Goal: Task Accomplishment & Management: Complete application form

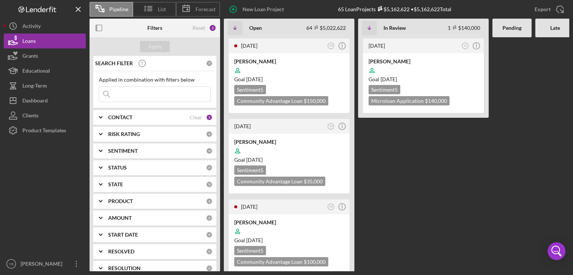
click at [149, 117] on div "CONTACT" at bounding box center [148, 117] width 81 height 6
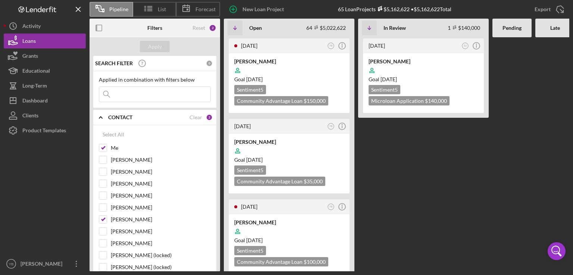
click at [382, 160] on Review "[DATE] SJ Icon/Info [PERSON_NAME] Goal [DATE] Sentiment 5 Microloan Application…" at bounding box center [423, 154] width 131 height 234
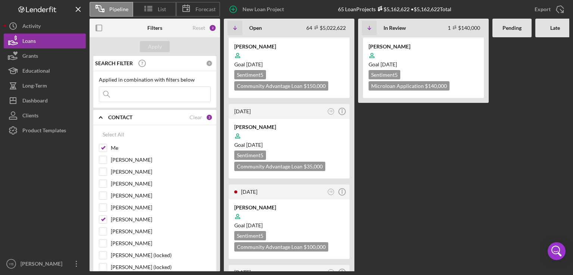
click at [173, 94] on input at bounding box center [154, 94] width 111 height 15
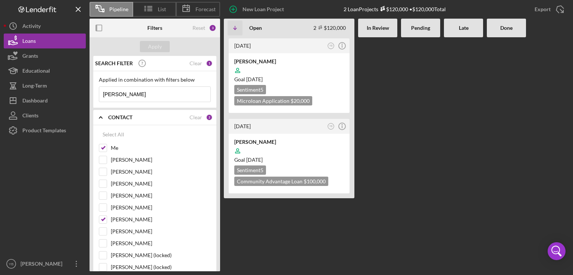
scroll to position [0, 0]
type input "[PERSON_NAME]"
click at [297, 151] on div at bounding box center [289, 151] width 110 height 14
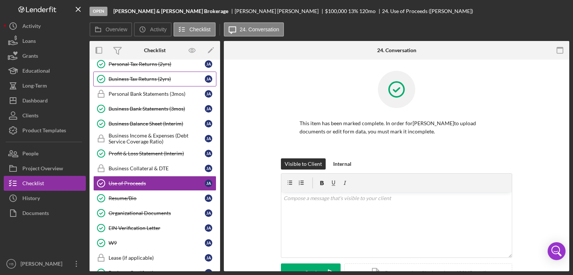
scroll to position [116, 0]
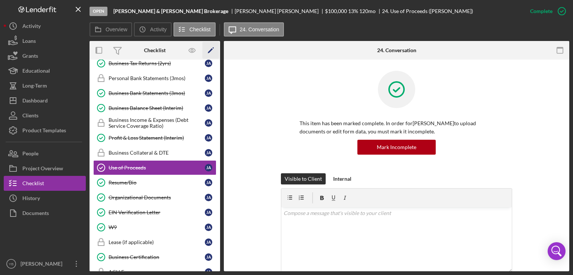
click at [212, 51] on icon "Icon/Edit" at bounding box center [210, 50] width 17 height 17
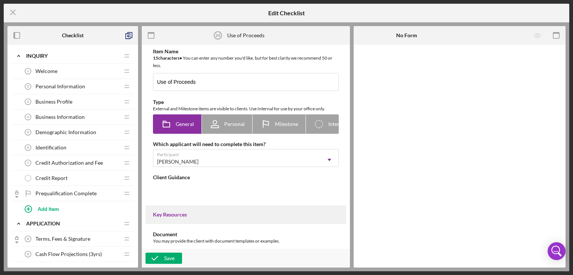
type textarea "<div> <p>In this section we ask about the uses of your loan capital request, an…"
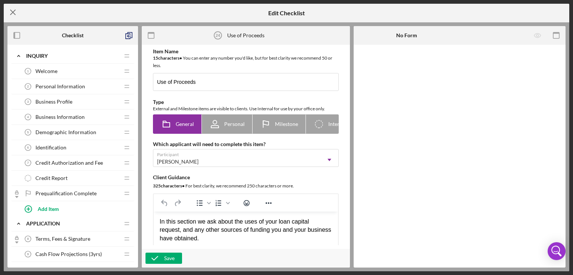
click at [13, 15] on icon "Icon/Menu Close" at bounding box center [13, 12] width 19 height 19
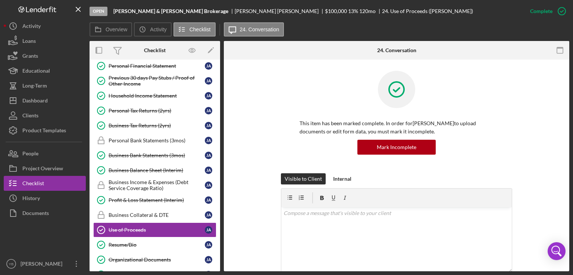
scroll to position [55, 0]
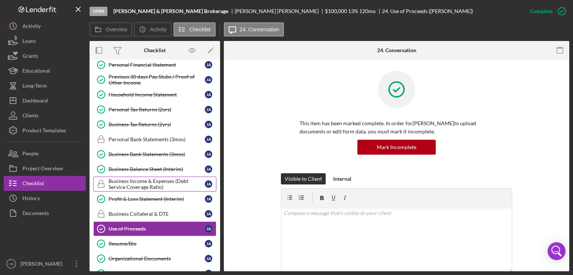
click at [173, 185] on div "Business Income & Expenses (Debt Service Coverage Ratio)" at bounding box center [157, 184] width 96 height 12
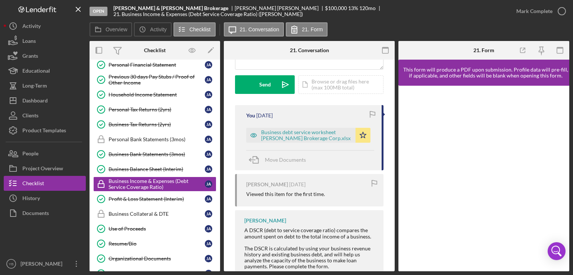
scroll to position [217, 0]
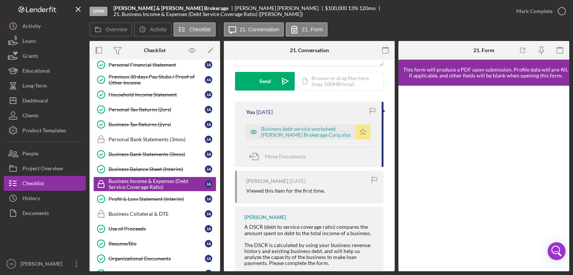
click at [360, 134] on polygon "button" at bounding box center [363, 132] width 6 height 6
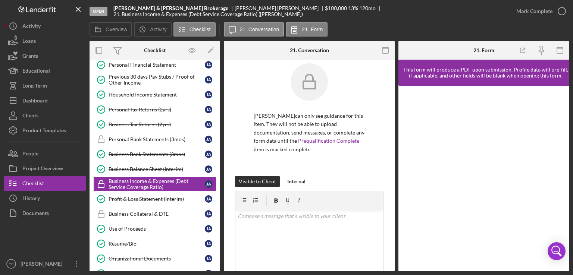
scroll to position [0, 0]
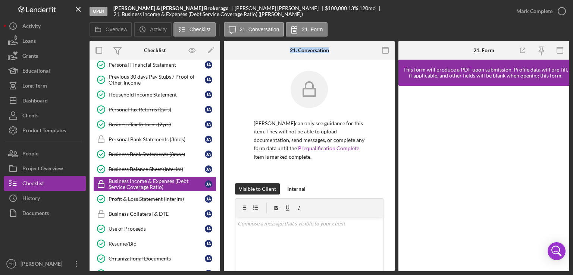
drag, startPoint x: 220, startPoint y: 155, endPoint x: 222, endPoint y: 100, distance: 54.9
click at [222, 100] on div "Overview Internal Workflow Stage Open Icon/Dropdown Arrow Archive (can unarchiv…" at bounding box center [329, 156] width 480 height 230
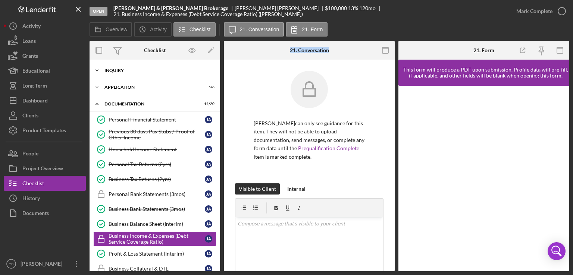
click at [128, 69] on div "Inquiry" at bounding box center [157, 70] width 106 height 4
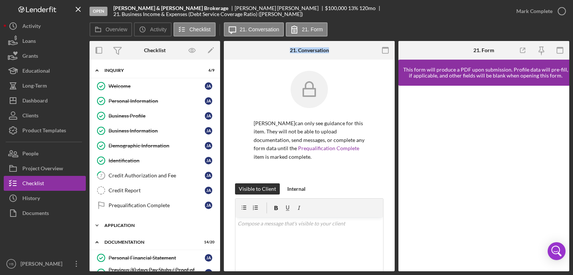
click at [130, 223] on div "Application" at bounding box center [157, 225] width 106 height 4
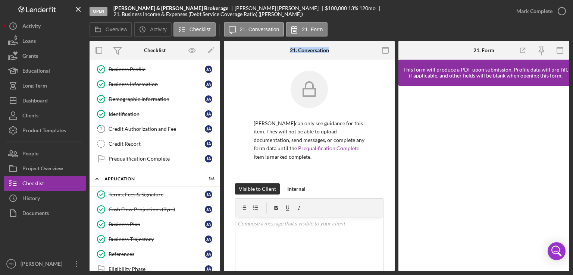
scroll to position [49, 0]
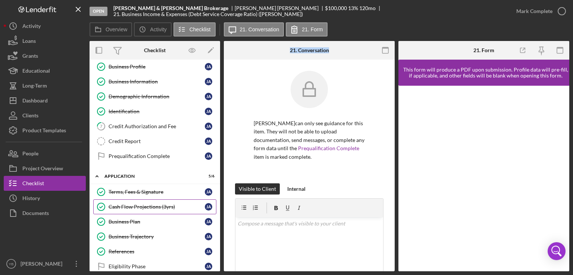
click at [145, 205] on div "Cash Flow Projections (3yrs)" at bounding box center [157, 207] width 96 height 6
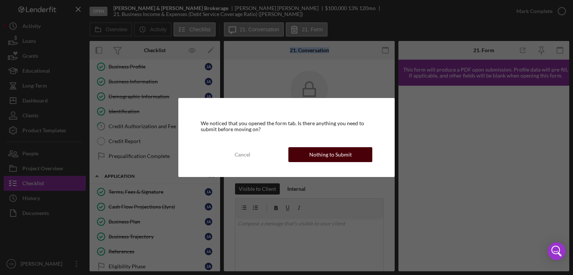
click at [324, 158] on div "Nothing to Submit" at bounding box center [330, 154] width 43 height 15
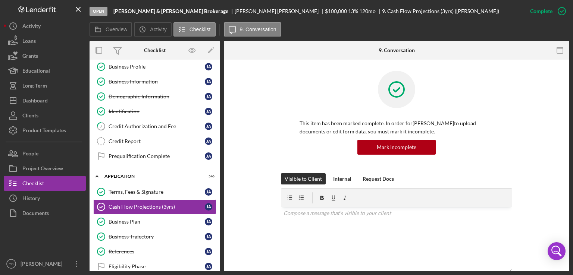
click at [518, 131] on div "This item has been marked complete. In order for [PERSON_NAME] to upload docume…" at bounding box center [396, 122] width 323 height 103
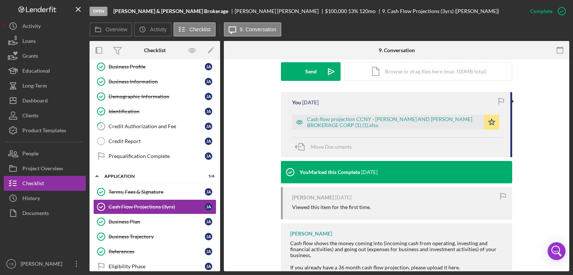
scroll to position [254, 0]
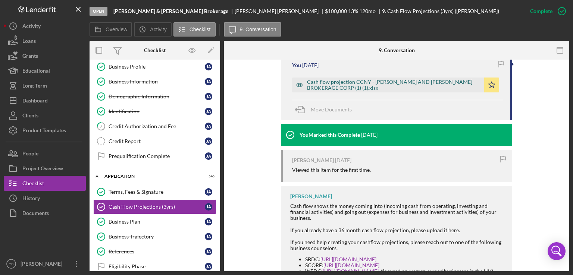
click at [367, 80] on div "Cash flow projection CCNY - [PERSON_NAME] AND [PERSON_NAME] BROKERAGE CORP (1) …" at bounding box center [393, 85] width 173 height 12
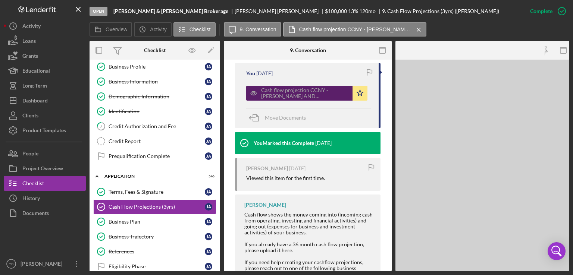
scroll to position [270, 0]
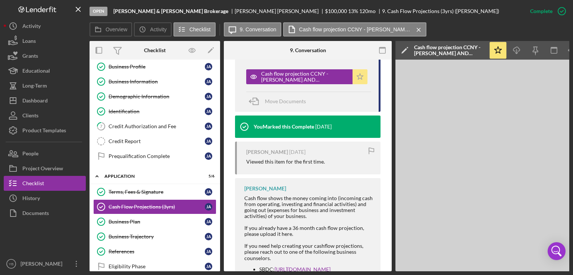
click at [359, 79] on polygon "button" at bounding box center [360, 76] width 6 height 6
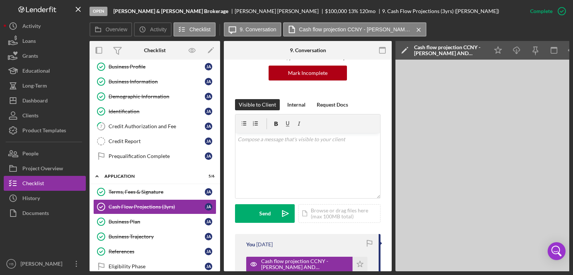
scroll to position [81, 0]
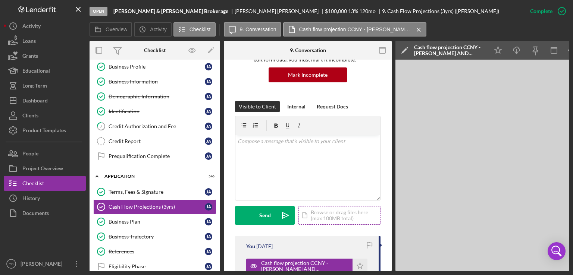
click at [339, 224] on div "Icon/Document Browse or drag files here (max 100MB total) Tap to choose files o…" at bounding box center [339, 215] width 82 height 19
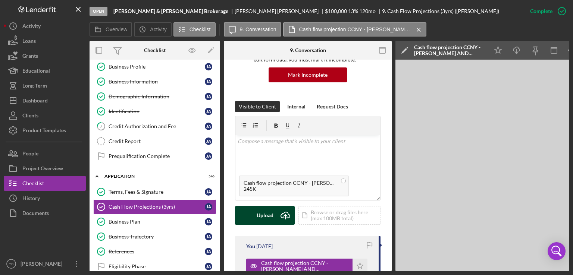
click at [268, 225] on div "Upload" at bounding box center [265, 215] width 17 height 19
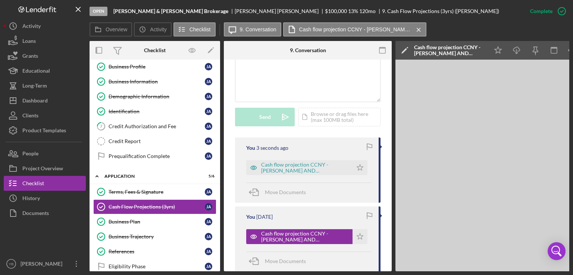
scroll to position [183, 0]
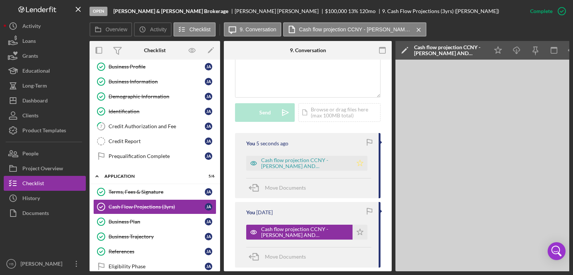
click at [358, 171] on icon "Icon/Star" at bounding box center [359, 163] width 15 height 15
click at [219, 140] on div "Overview Internal Workflow Stage Open Icon/Dropdown Arrow Archive (can unarchiv…" at bounding box center [329, 156] width 480 height 230
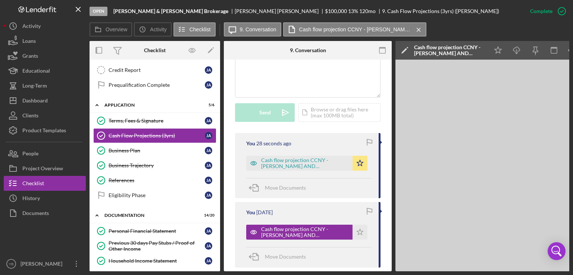
scroll to position [121, 0]
click at [132, 147] on div "Business Plan" at bounding box center [157, 150] width 96 height 6
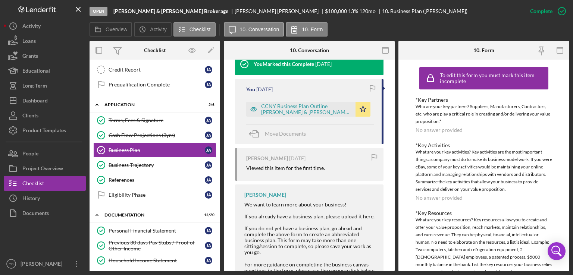
scroll to position [265, 0]
click at [295, 114] on div "CCNY Business Plan Outline [PERSON_NAME] & [PERSON_NAME] Brokerage corp.docx" at bounding box center [306, 108] width 91 height 12
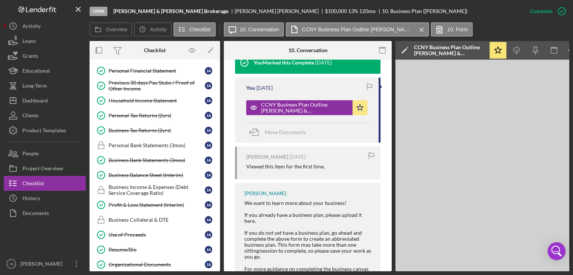
scroll to position [313, 0]
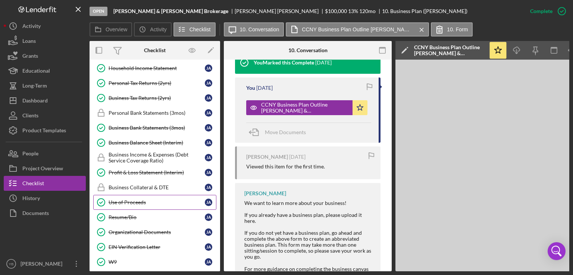
click at [143, 200] on div "Use of Proceeds" at bounding box center [157, 203] width 96 height 6
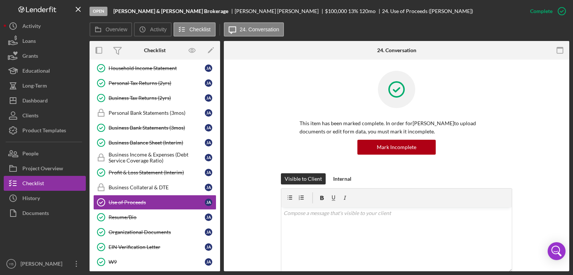
click at [543, 127] on div "This item has been marked complete. In order for [PERSON_NAME] to upload docume…" at bounding box center [396, 122] width 323 height 103
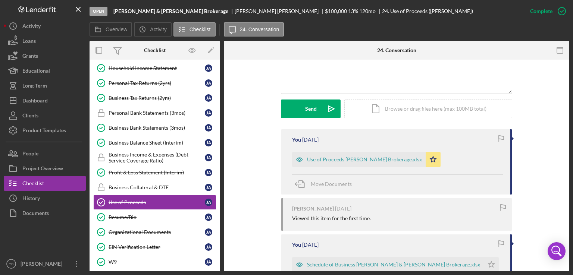
scroll to position [194, 0]
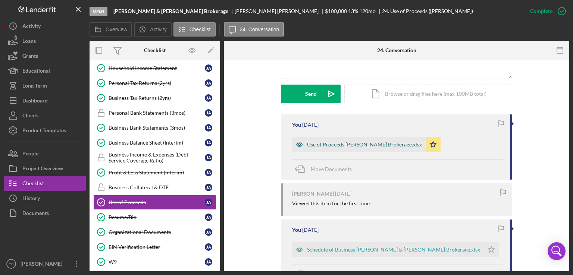
click at [397, 142] on div "Use of Proceeds [PERSON_NAME] Brokerage.xlsx" at bounding box center [364, 145] width 115 height 6
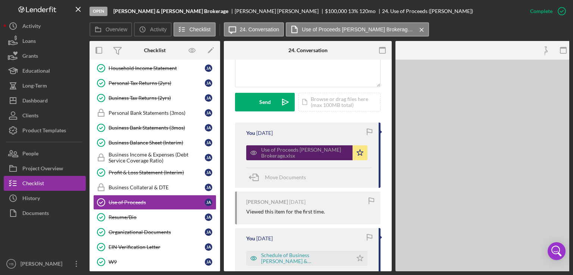
scroll to position [210, 0]
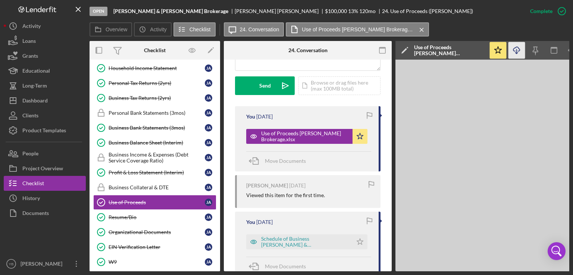
click at [516, 53] on line "button" at bounding box center [516, 51] width 0 height 4
click at [361, 144] on icon "Icon/Star" at bounding box center [359, 136] width 15 height 15
click at [346, 94] on div "Icon/Document Browse or drag files here (max 100MB total) Tap to choose files o…" at bounding box center [339, 85] width 82 height 19
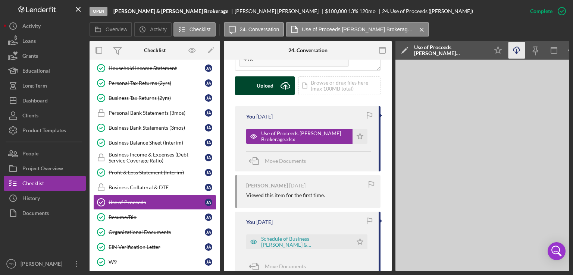
click at [267, 95] on div "Upload" at bounding box center [265, 85] width 17 height 19
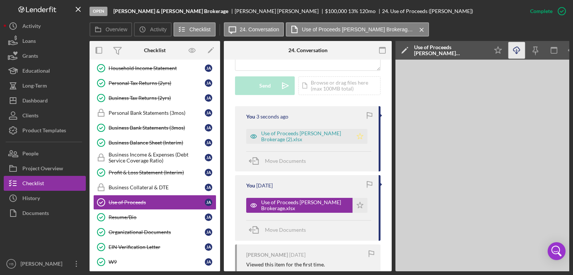
click at [358, 144] on icon "Icon/Star" at bounding box center [359, 136] width 15 height 15
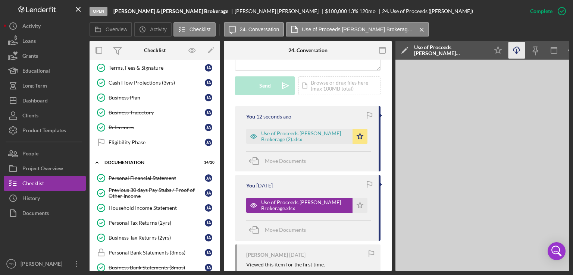
scroll to position [172, 0]
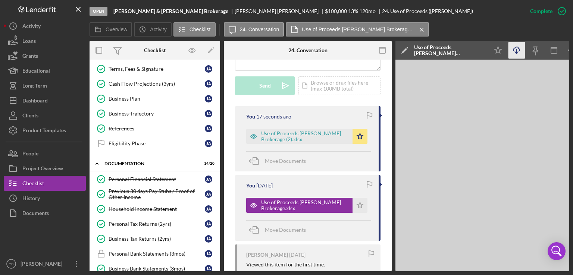
drag, startPoint x: 220, startPoint y: 166, endPoint x: 220, endPoint y: 184, distance: 17.9
click at [220, 184] on div "Overview Internal Workflow Stage Open Icon/Dropdown Arrow Archive (can unarchiv…" at bounding box center [329, 156] width 480 height 230
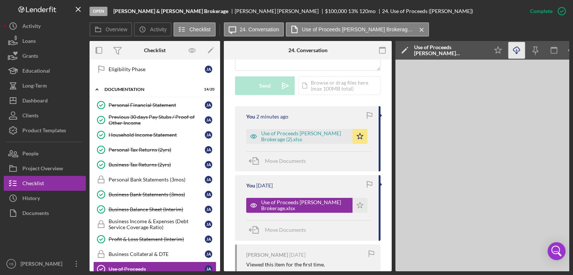
click at [308, 185] on div "You [DATE] Use of Proceeds [PERSON_NAME] Brokerage.xlsx Icon/Star Move Documents" at bounding box center [307, 207] width 145 height 65
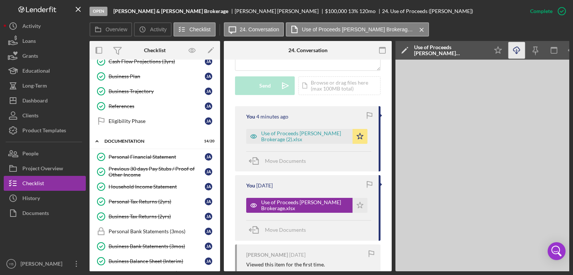
scroll to position [195, 0]
click at [144, 243] on div "Business Bank Statements (3mos)" at bounding box center [157, 246] width 96 height 6
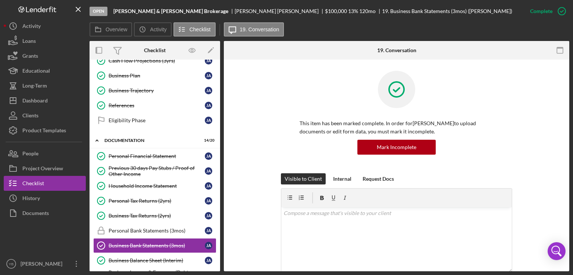
click at [518, 120] on div "This item has been marked complete. In order for [PERSON_NAME] to upload docume…" at bounding box center [396, 122] width 323 height 103
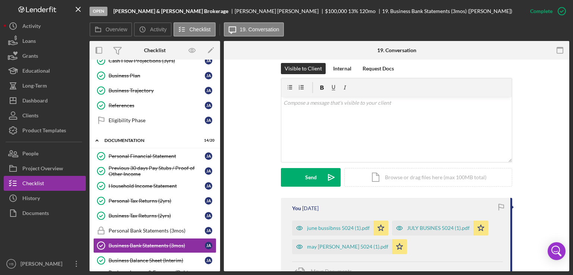
scroll to position [164, 0]
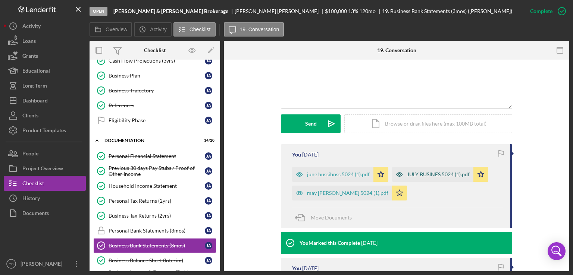
click at [420, 171] on div "JULY BUSINES 5024 (1).pdf" at bounding box center [432, 174] width 81 height 15
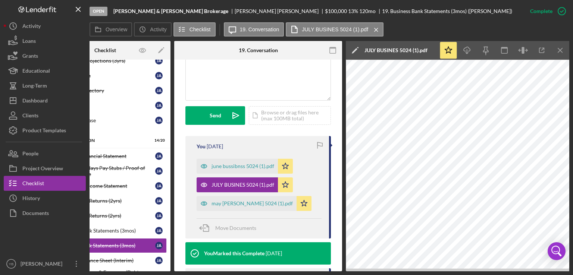
scroll to position [0, 50]
click at [234, 207] on div "may [PERSON_NAME] 5024 (1).pdf" at bounding box center [251, 204] width 81 height 6
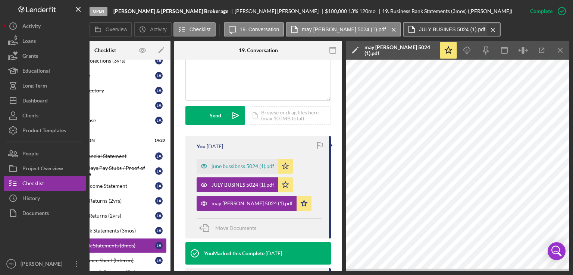
click at [486, 29] on icon "Icon/Menu Close" at bounding box center [492, 30] width 13 height 19
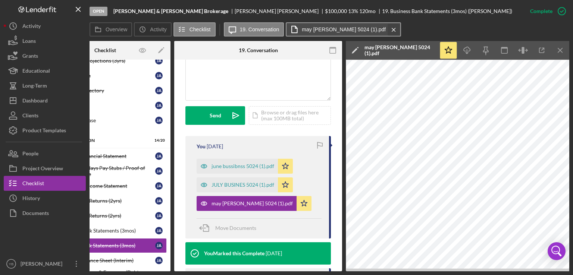
click at [387, 30] on icon "Icon/Menu Close" at bounding box center [393, 30] width 13 height 19
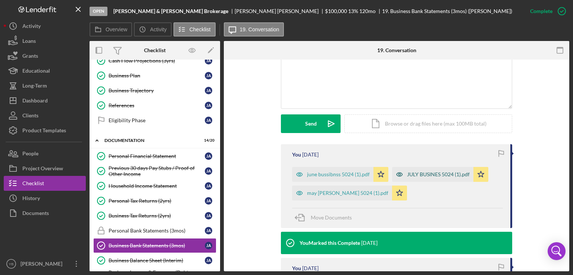
click at [418, 175] on div "JULY BUSINES 5024 (1).pdf" at bounding box center [438, 175] width 63 height 6
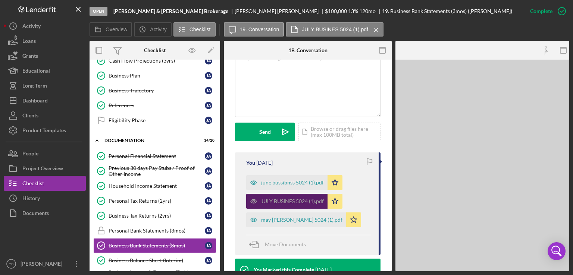
scroll to position [180, 0]
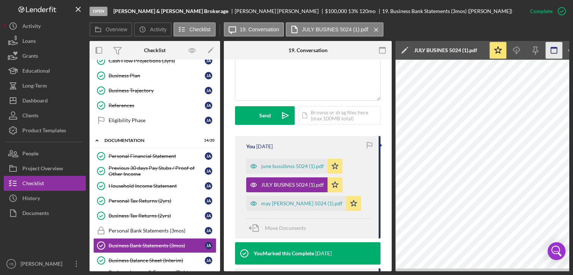
click at [554, 51] on icon "button" at bounding box center [554, 50] width 17 height 17
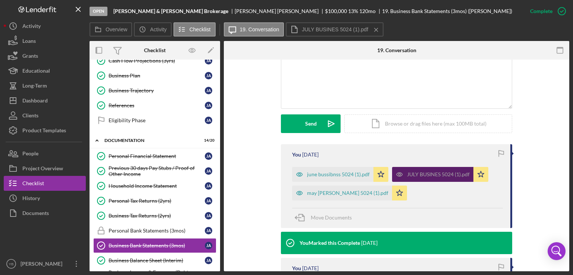
click at [402, 172] on icon "button" at bounding box center [399, 174] width 15 height 15
click at [420, 176] on div "JULY BUSINES 5024 (1).pdf" at bounding box center [438, 175] width 63 height 6
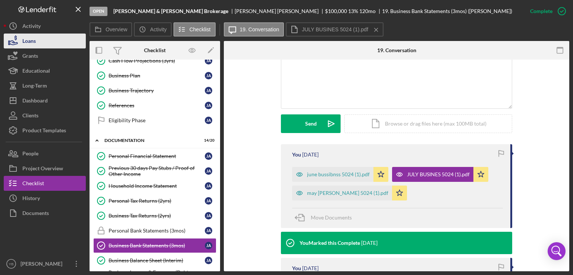
click at [42, 37] on button "Loans" at bounding box center [45, 41] width 82 height 15
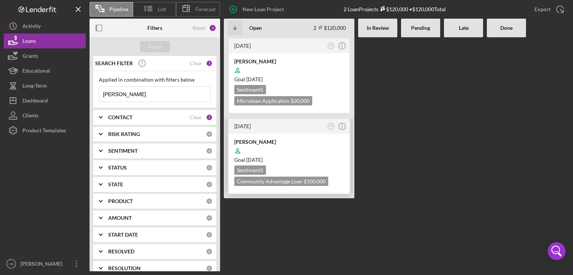
click at [292, 150] on div at bounding box center [289, 151] width 110 height 14
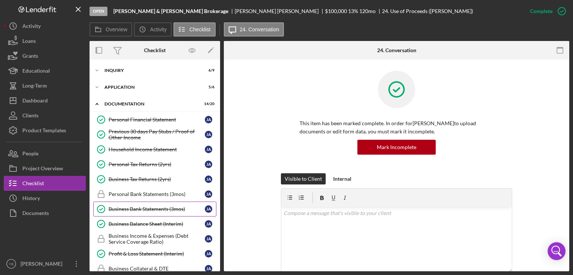
click at [142, 209] on div "Business Bank Statements (3mos)" at bounding box center [157, 209] width 96 height 6
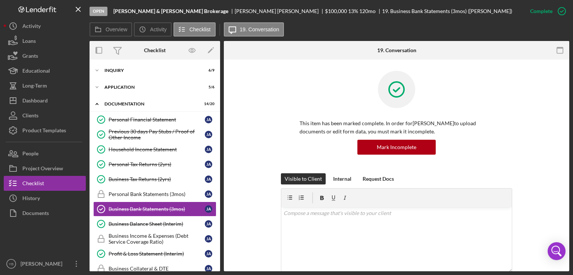
click at [531, 109] on div "This item has been marked complete. In order for [PERSON_NAME] to upload docume…" at bounding box center [396, 122] width 323 height 103
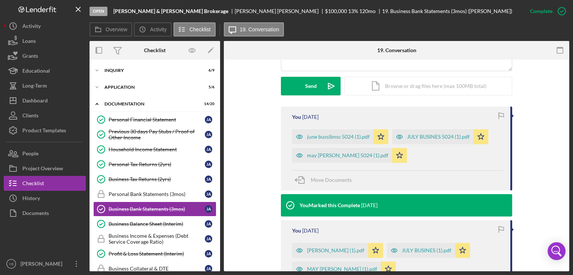
scroll to position [254, 0]
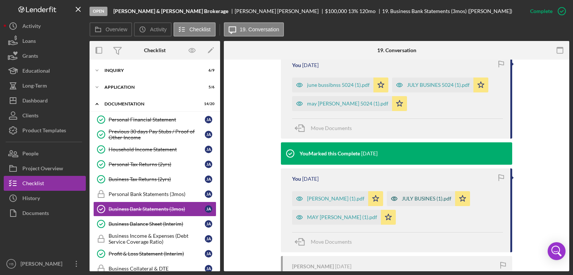
click at [402, 199] on div "JULY BUSINES (1).pdf" at bounding box center [427, 199] width 50 height 6
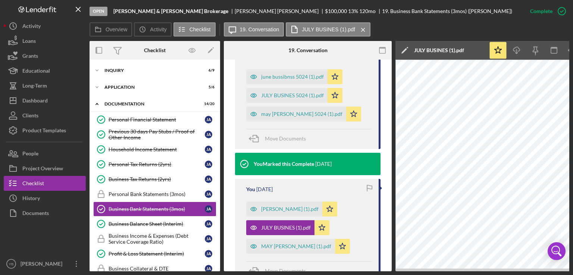
scroll to position [0, 50]
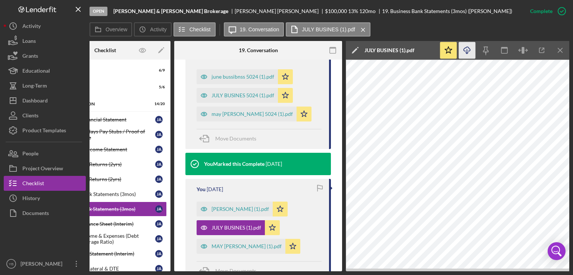
click at [467, 51] on line "button" at bounding box center [467, 51] width 0 height 4
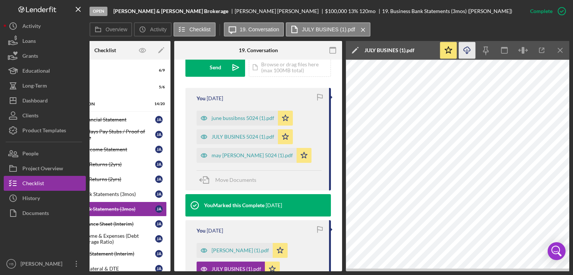
scroll to position [226, 0]
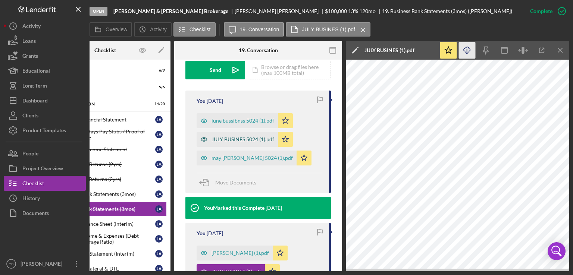
click at [242, 142] on div "JULY BUSINES 5024 (1).pdf" at bounding box center [242, 139] width 63 height 6
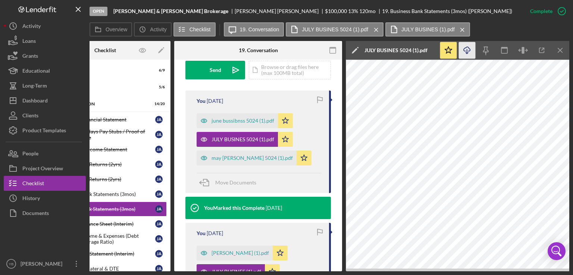
click at [468, 50] on icon "Icon/Download" at bounding box center [467, 50] width 17 height 17
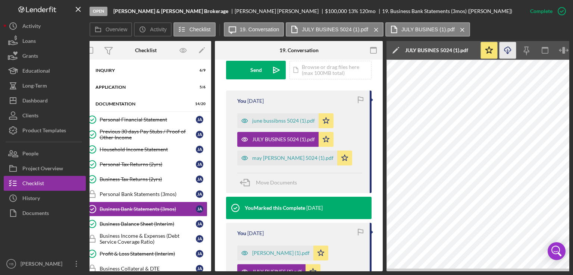
scroll to position [0, 0]
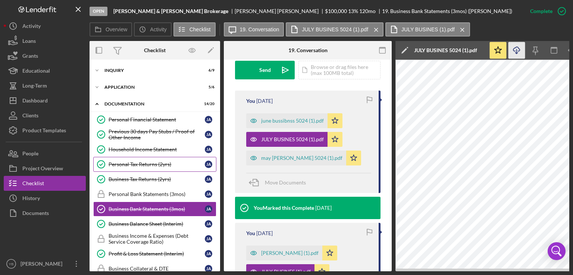
click at [150, 166] on div "Personal Tax Returns (2yrs)" at bounding box center [157, 164] width 96 height 6
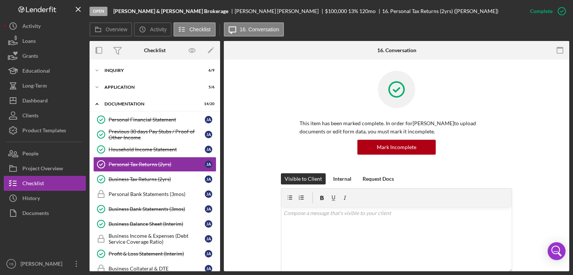
click at [528, 158] on div "This item has been marked complete. In order for [PERSON_NAME] to upload docume…" at bounding box center [396, 122] width 323 height 103
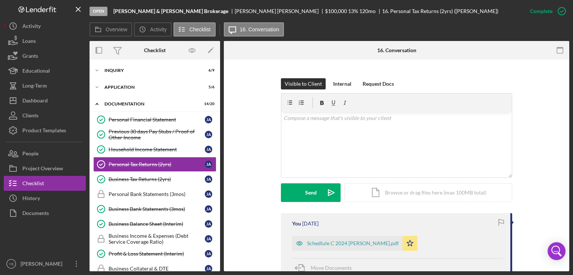
scroll to position [149, 0]
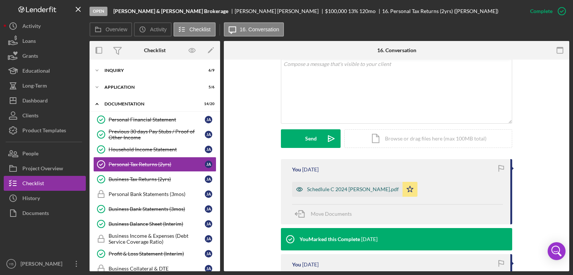
click at [346, 188] on div "Schedlule C 2024 [PERSON_NAME].pdf" at bounding box center [353, 189] width 92 height 6
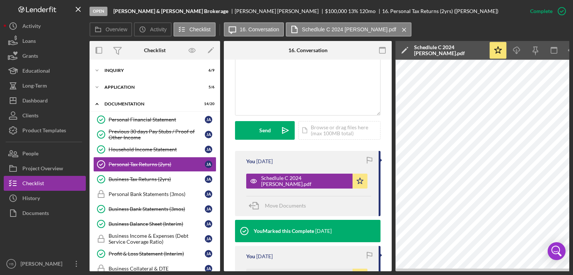
scroll to position [0, 50]
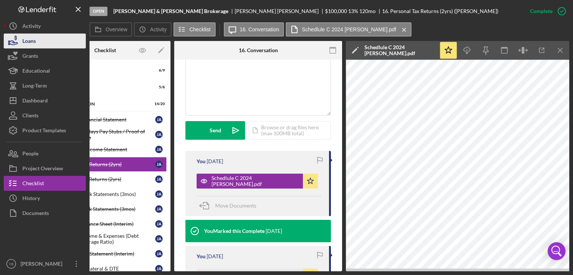
click at [37, 44] on button "Loans" at bounding box center [45, 41] width 82 height 15
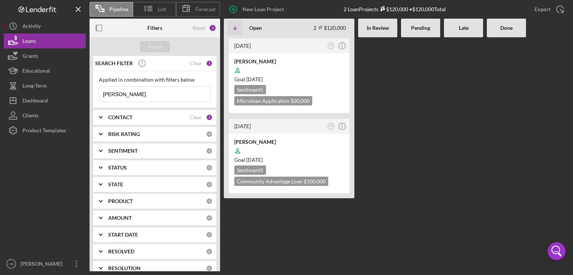
click at [136, 95] on input "[PERSON_NAME]" at bounding box center [154, 94] width 111 height 15
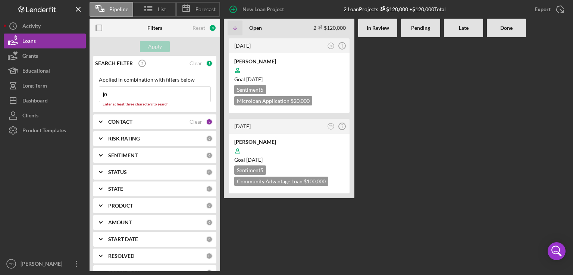
type input "j"
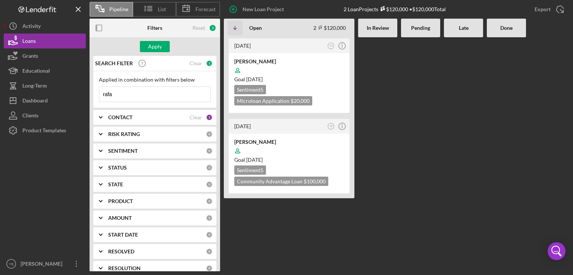
type input "[PERSON_NAME]"
click at [149, 45] on div "Apply" at bounding box center [155, 46] width 14 height 11
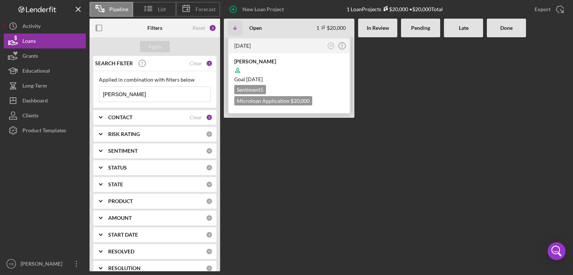
click at [298, 65] on div at bounding box center [289, 70] width 110 height 14
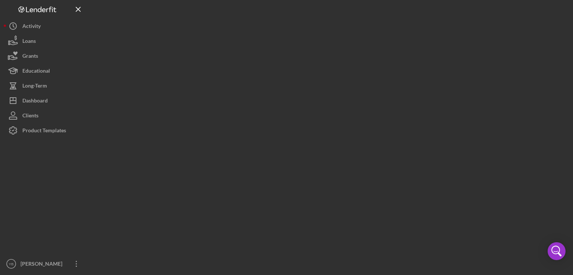
click at [298, 65] on div at bounding box center [329, 135] width 480 height 271
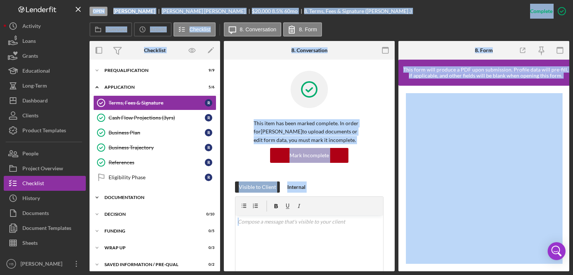
click at [129, 198] on div "Documentation" at bounding box center [157, 197] width 106 height 4
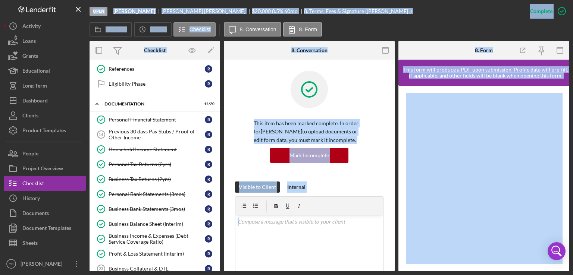
scroll to position [95, 0]
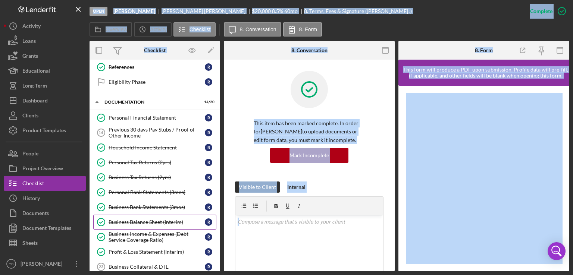
click at [164, 220] on div "Business Balance Sheet (Interim)" at bounding box center [157, 222] width 96 height 6
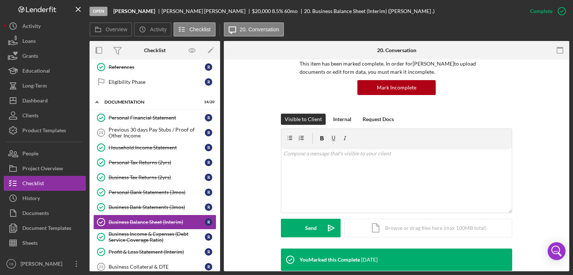
scroll to position [75, 0]
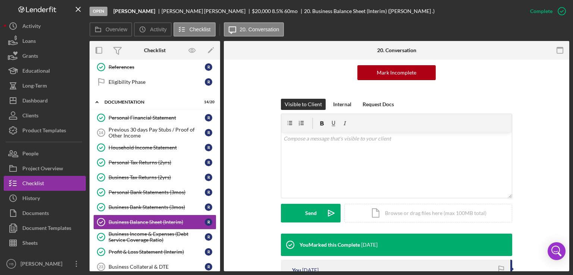
click at [548, 181] on div "Visible to Client Internal Request Docs v Color teal Color pink Remove color Ad…" at bounding box center [396, 166] width 323 height 135
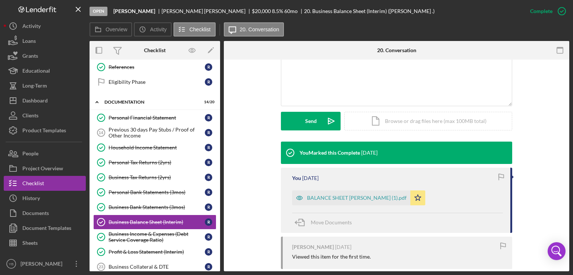
scroll to position [209, 0]
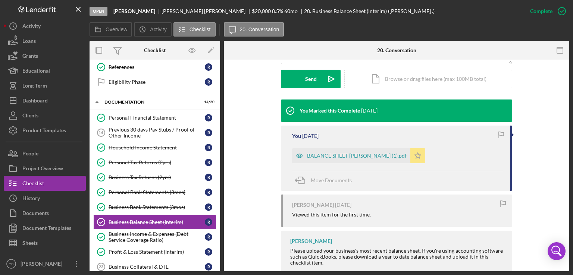
click at [413, 157] on icon "Icon/Star" at bounding box center [417, 155] width 15 height 15
click at [400, 78] on div "Icon/Document Browse or drag files here (max 100MB total) Tap to choose files o…" at bounding box center [428, 79] width 168 height 19
click at [309, 78] on div "Upload" at bounding box center [310, 79] width 17 height 19
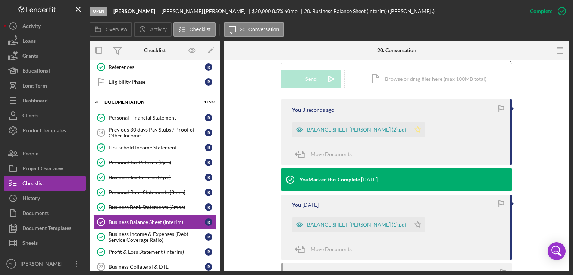
click at [418, 129] on icon "Icon/Star" at bounding box center [417, 129] width 15 height 15
